Goal: Navigation & Orientation: Find specific page/section

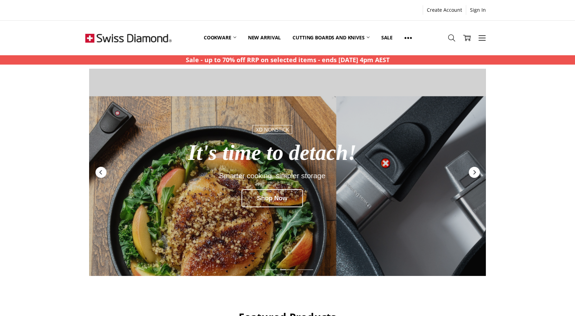
drag, startPoint x: 450, startPoint y: 36, endPoint x: 454, endPoint y: 54, distance: 18.5
click at [450, 36] on icon at bounding box center [452, 38] width 8 height 8
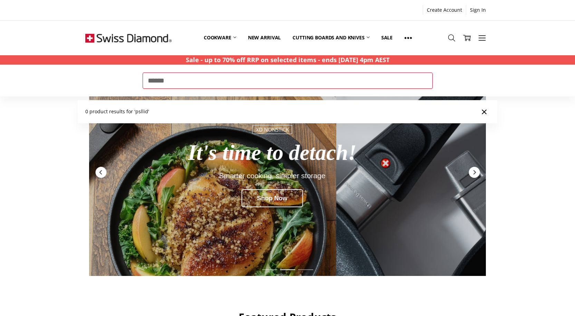
type input "******"
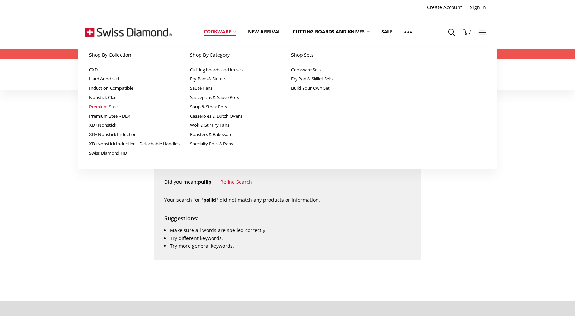
click at [117, 105] on link "Premium Steel" at bounding box center [136, 106] width 94 height 9
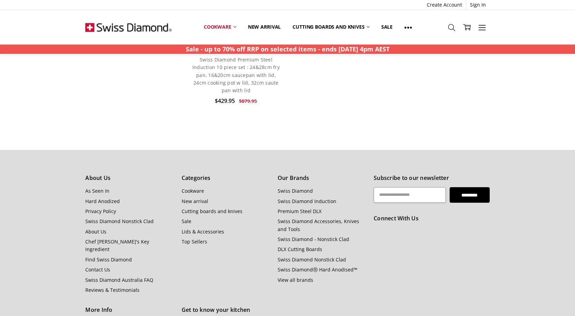
scroll to position [1002, 0]
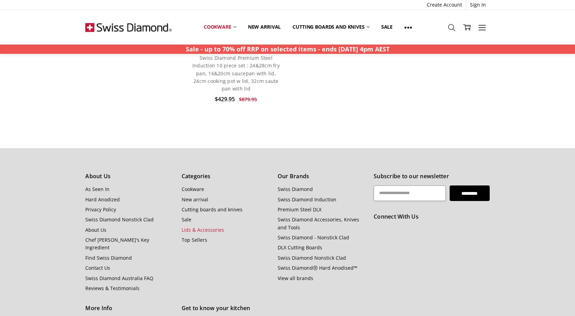
click at [210, 229] on link "Lids & Accessories" at bounding box center [203, 230] width 43 height 7
